Goal: Feedback & Contribution: Contribute content

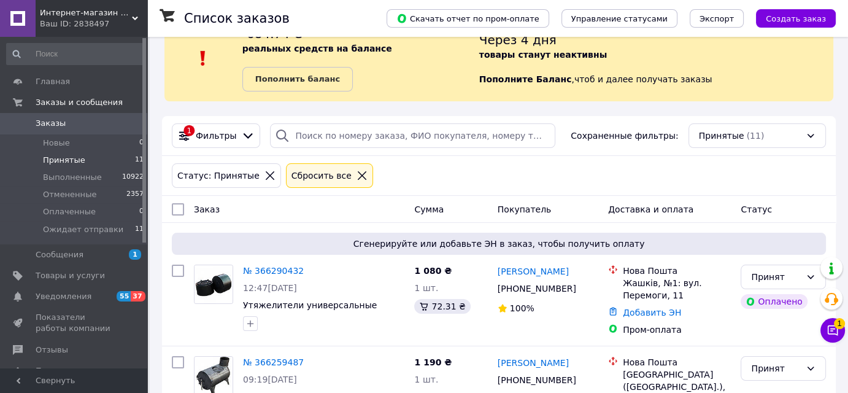
scroll to position [55, 0]
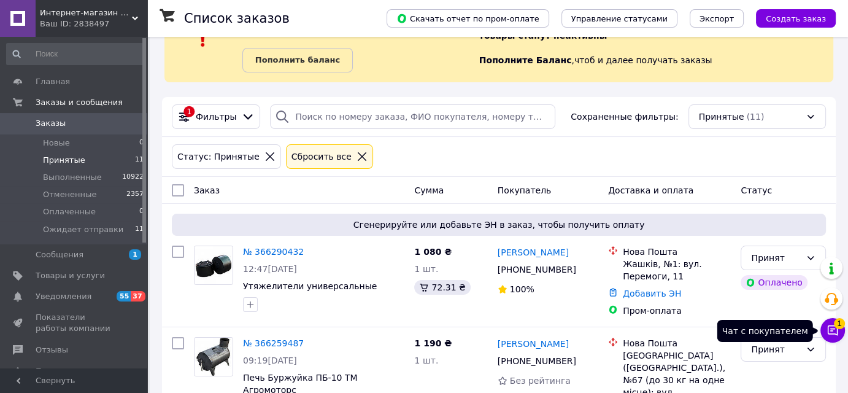
click at [828, 333] on icon at bounding box center [833, 330] width 12 height 12
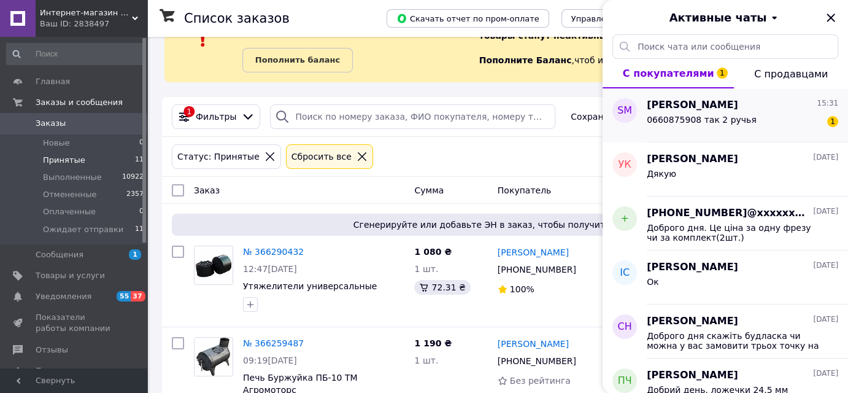
click at [716, 121] on span "0660875908 так 2 ручья" at bounding box center [702, 120] width 110 height 10
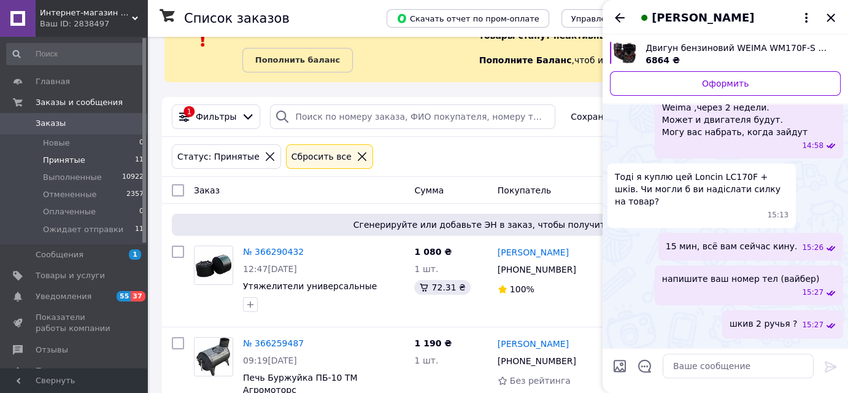
scroll to position [791, 0]
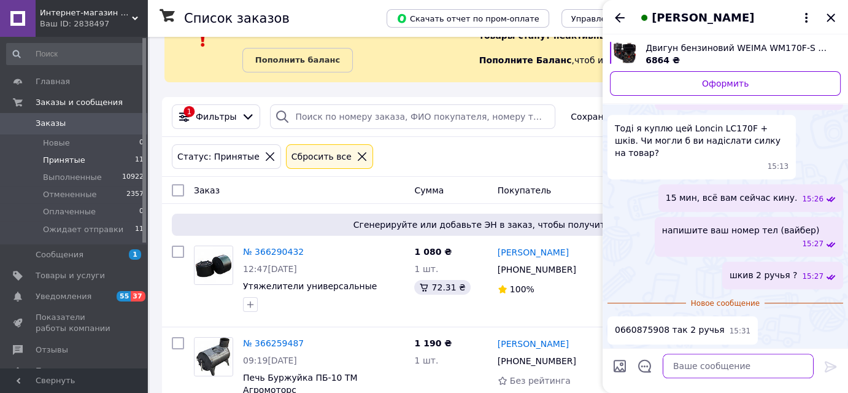
click at [695, 368] on textarea at bounding box center [738, 366] width 151 height 25
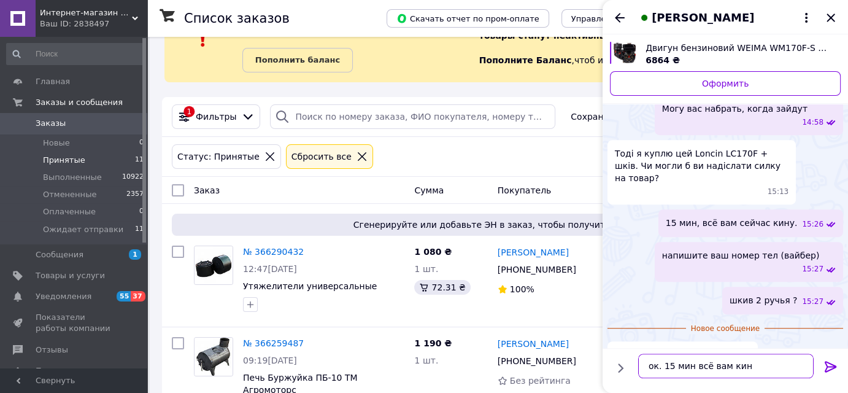
type textarea "ок. 15 мин всё вам кину"
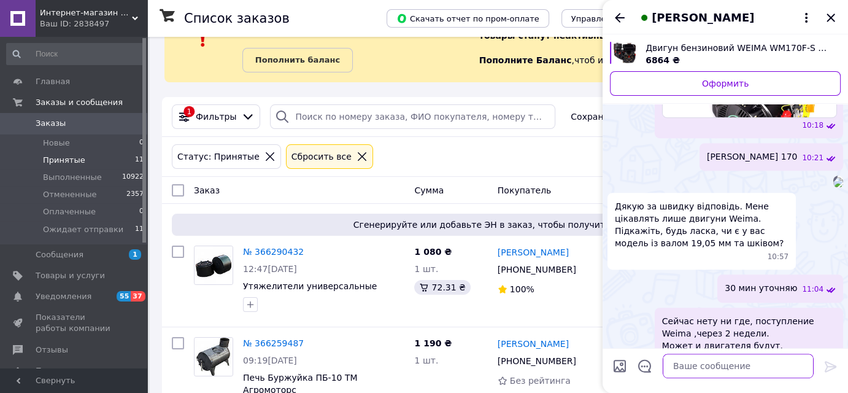
scroll to position [519, 0]
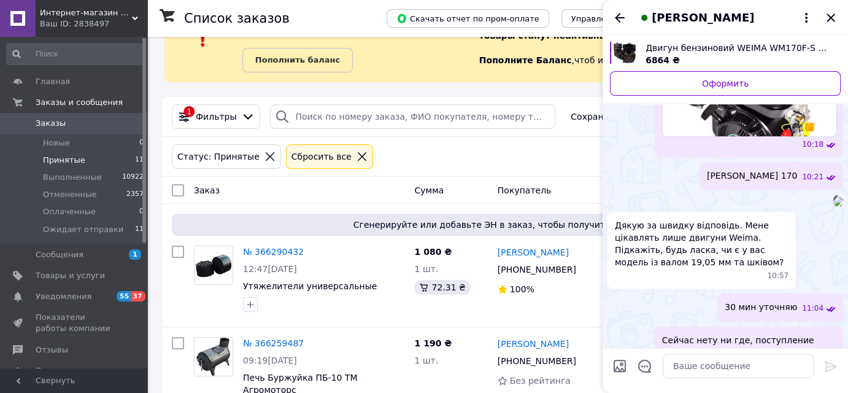
click at [834, 196] on img at bounding box center [839, 201] width 10 height 10
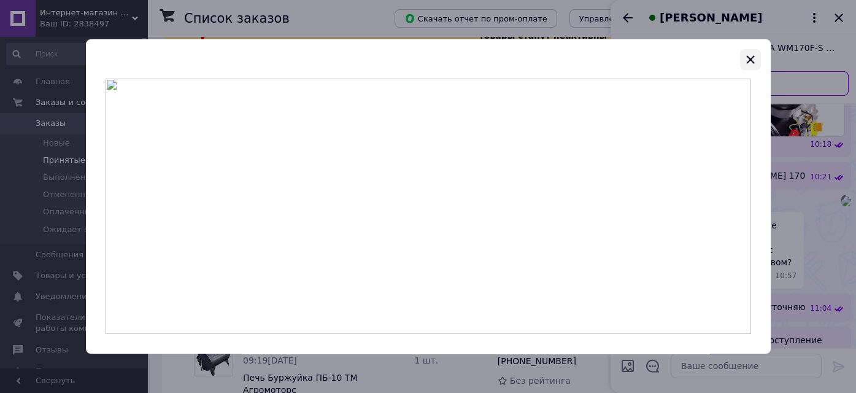
click at [751, 58] on icon "button" at bounding box center [751, 59] width 8 height 8
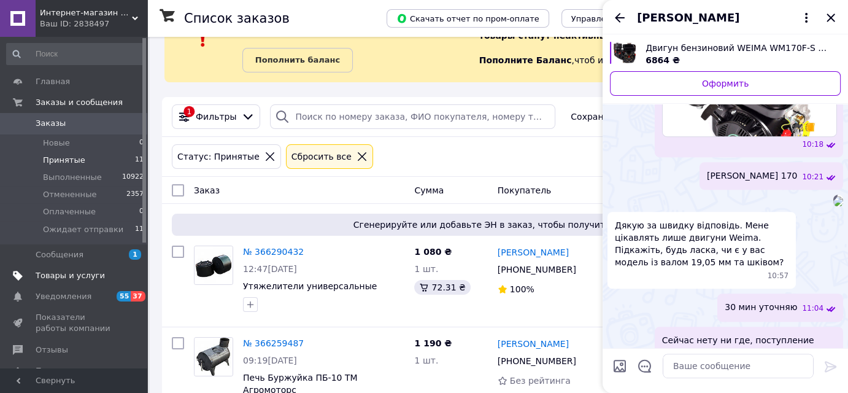
click at [61, 277] on span "Товары и услуги" at bounding box center [70, 275] width 69 height 11
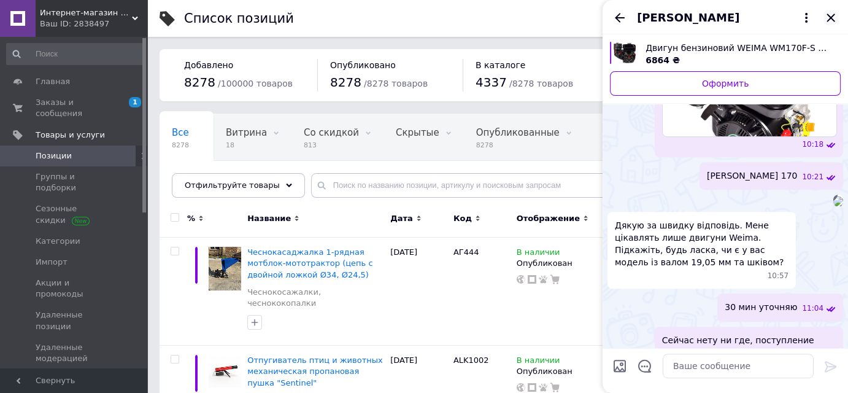
click at [831, 17] on icon "Закрыть" at bounding box center [831, 18] width 8 height 8
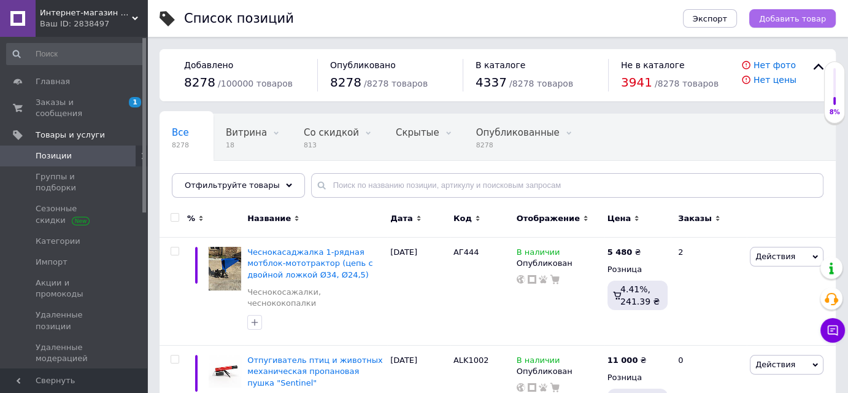
click at [790, 15] on span "Добавить товар" at bounding box center [792, 18] width 67 height 9
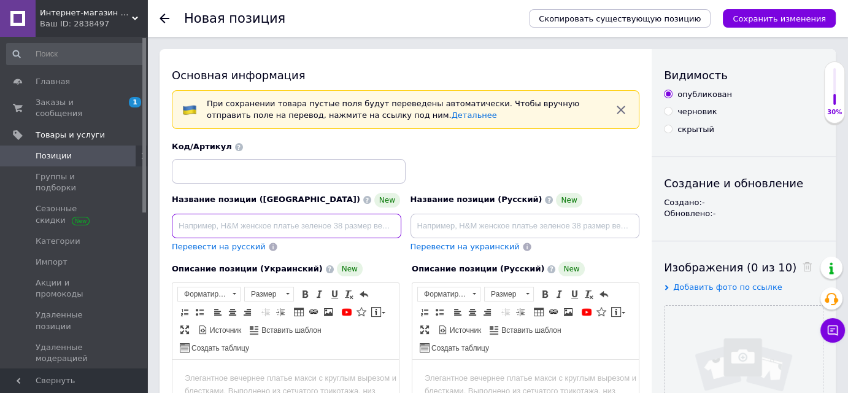
click at [190, 220] on input at bounding box center [287, 226] width 230 height 25
paste input "Двигун бензиновий Loncin LC 170F-2 (7,5 к.с., шпонка 19 мм, євро 5)"
click at [342, 224] on input "Двигун бензиновий Loncin LC 170F-2 (7,5 к.с., шпонка 19 мм, євро 5)" at bounding box center [287, 226] width 230 height 25
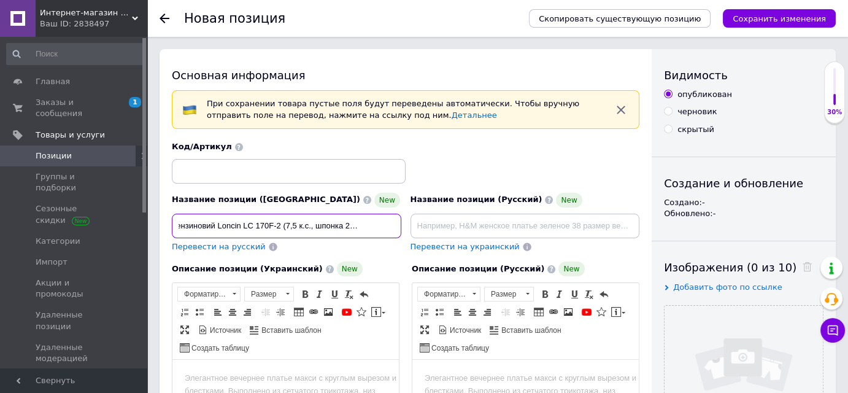
type input "Двигун бензиновий Loncin LC 170F-2 (7,5 к.с., шпонка 20 мм, євро 5)"
click at [358, 264] on div "Описание позиции (Украинский) New" at bounding box center [286, 269] width 228 height 15
click at [223, 247] on span "Перевести на русский" at bounding box center [219, 246] width 94 height 9
type input "Двигатель бензиновый Loncin LC 170F-2 (7,5 л.с., шпонка 20 мм, евро 5)"
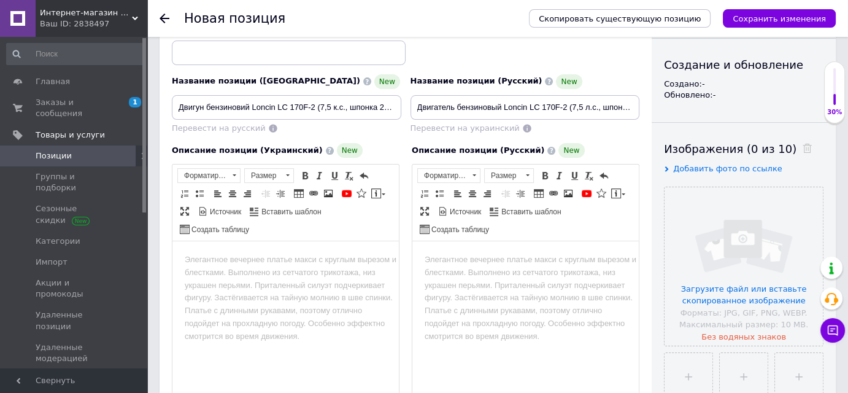
scroll to position [111, 0]
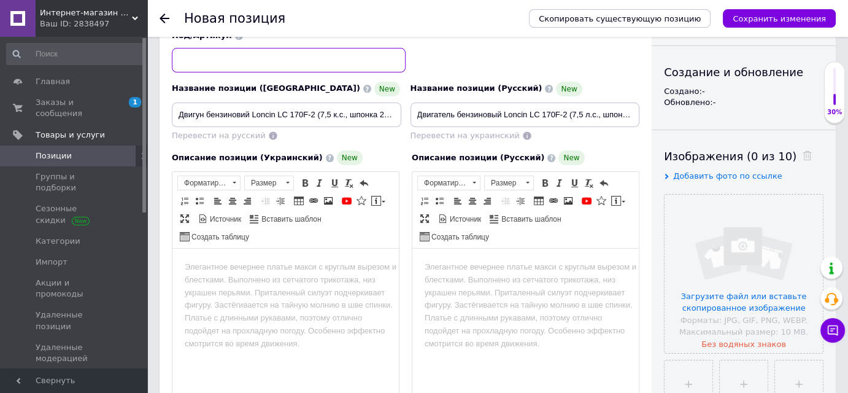
click at [188, 56] on input at bounding box center [289, 60] width 234 height 25
paste input "13001"
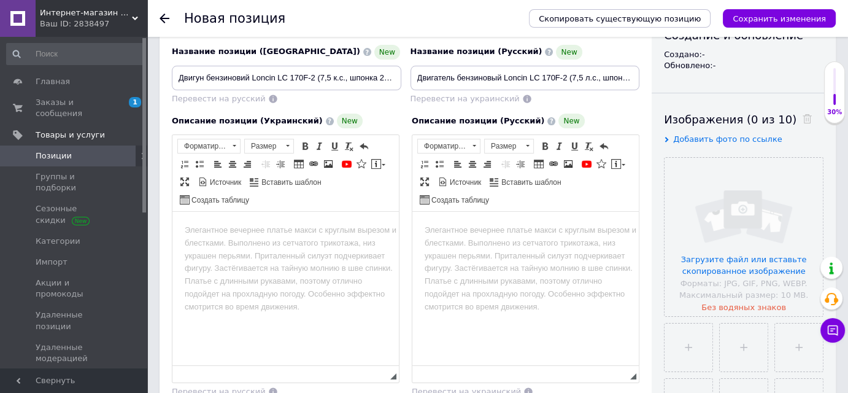
scroll to position [167, 0]
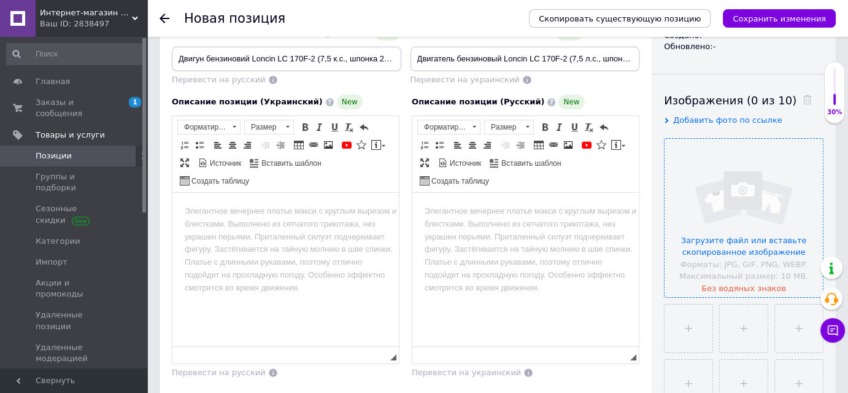
type input "13001"
click at [747, 184] on input "file" at bounding box center [744, 218] width 158 height 158
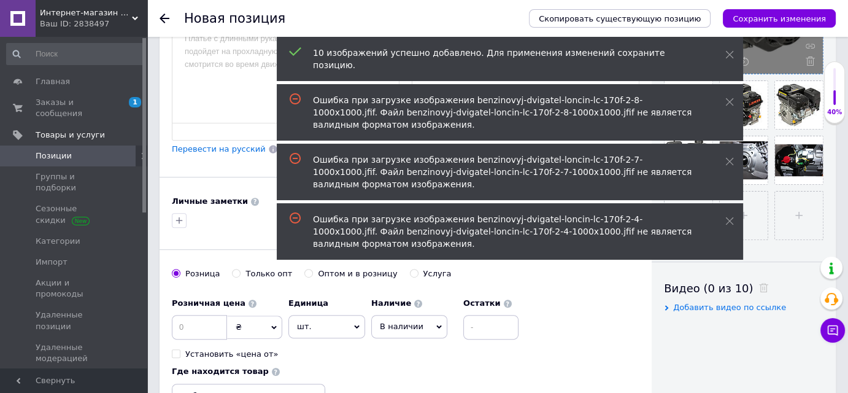
scroll to position [335, 0]
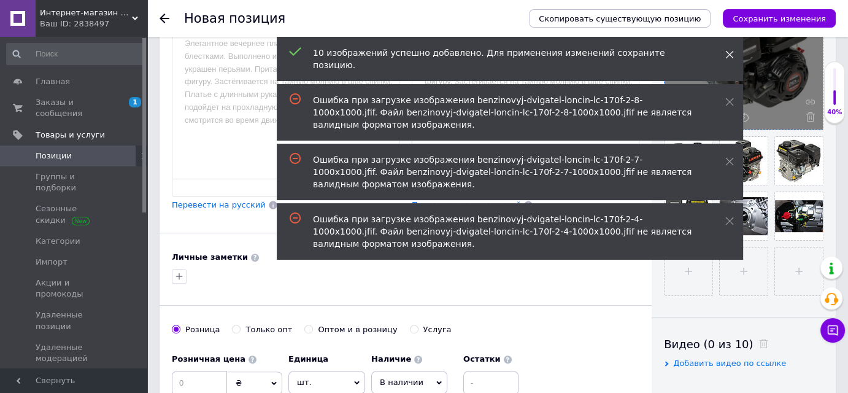
click at [729, 53] on use at bounding box center [730, 55] width 8 height 8
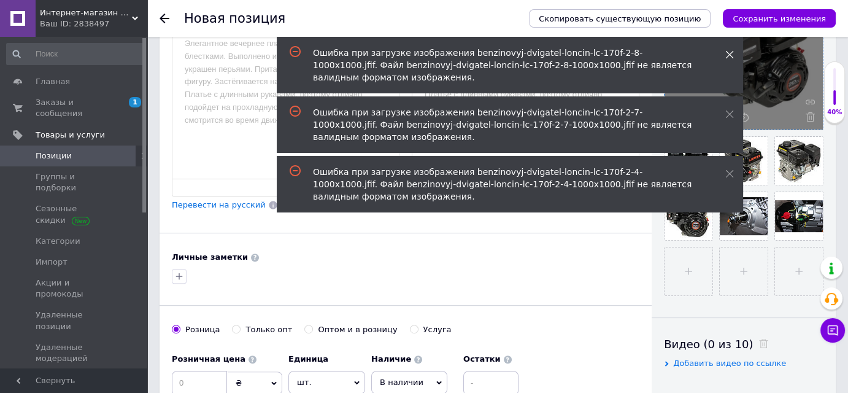
click at [729, 56] on icon at bounding box center [730, 54] width 9 height 9
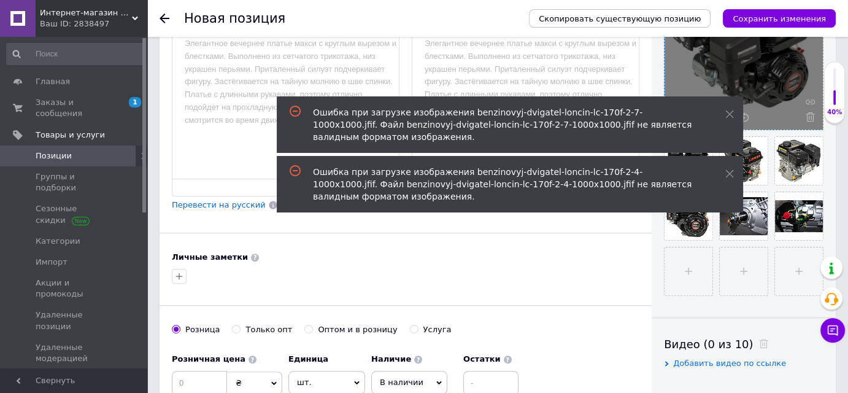
click at [729, 110] on icon at bounding box center [730, 114] width 9 height 9
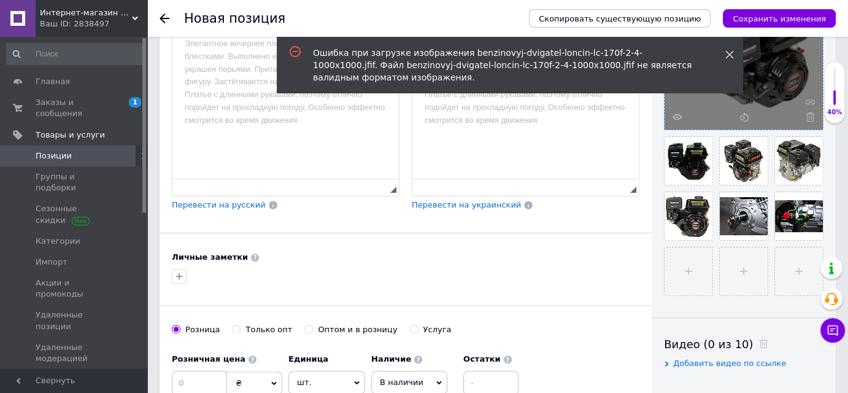
click at [728, 58] on icon at bounding box center [730, 54] width 9 height 9
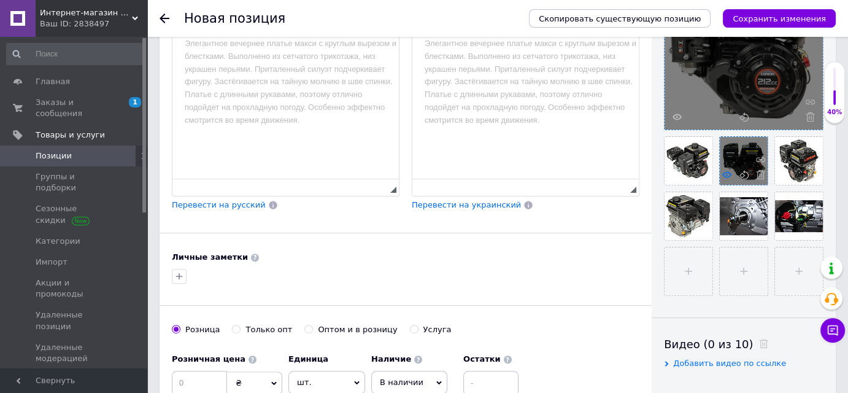
click at [726, 174] on use at bounding box center [727, 174] width 9 height 6
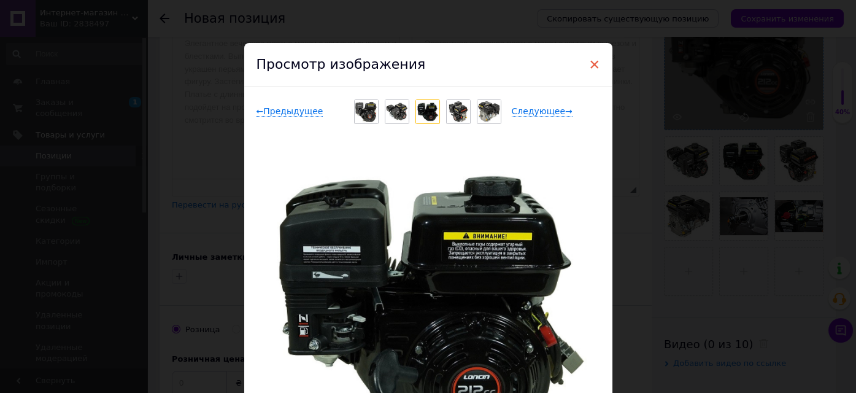
click at [592, 64] on span "×" at bounding box center [594, 64] width 11 height 21
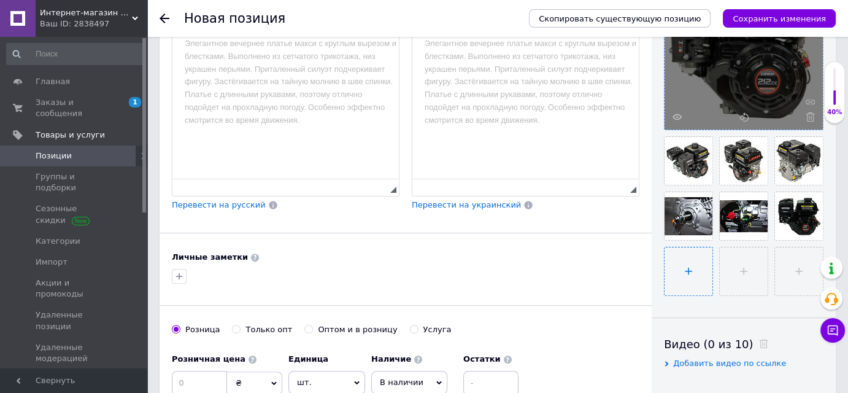
click at [686, 266] on input "file" at bounding box center [689, 271] width 48 height 48
type input "C:\fakepath\benzinovyj-dvigatel-loncin-lc-170f-2-4-1000x1000.jfif"
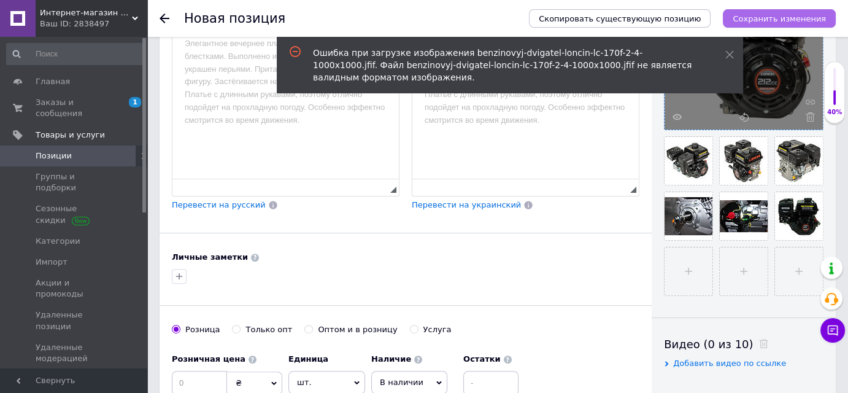
click at [796, 21] on icon "Сохранить изменения" at bounding box center [779, 18] width 93 height 9
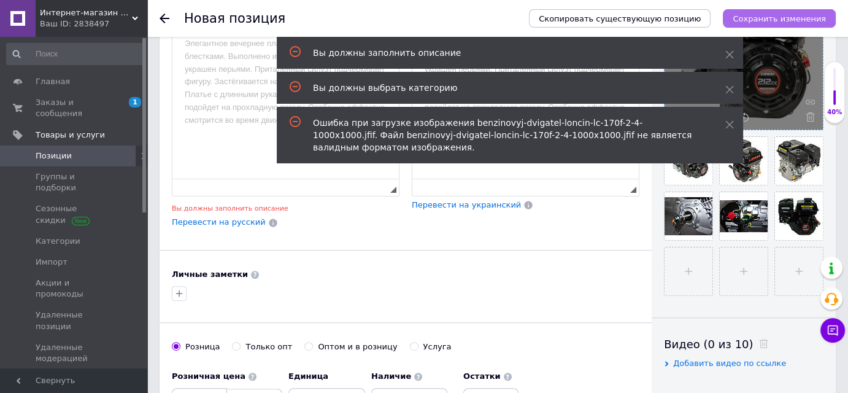
scroll to position [344, 0]
